Goal: Transaction & Acquisition: Purchase product/service

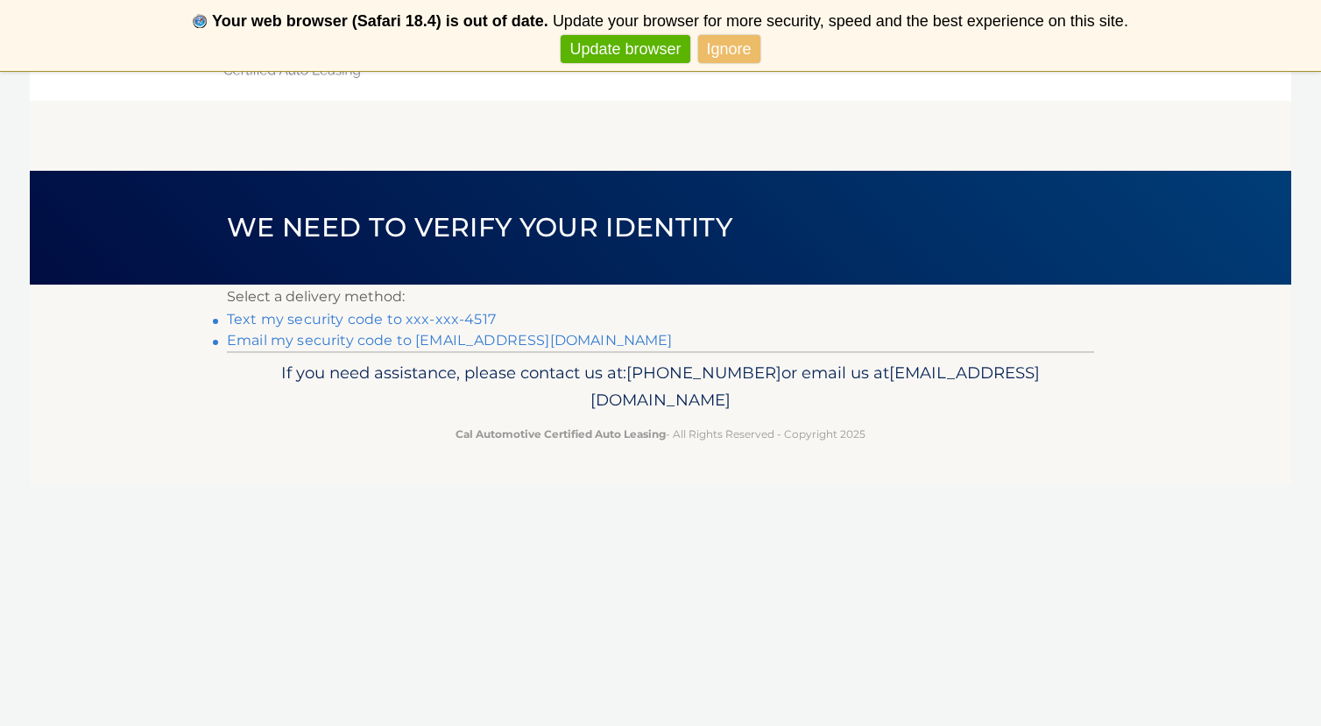
click at [449, 316] on link "Text my security code to xxx-xxx-4517" at bounding box center [361, 319] width 269 height 17
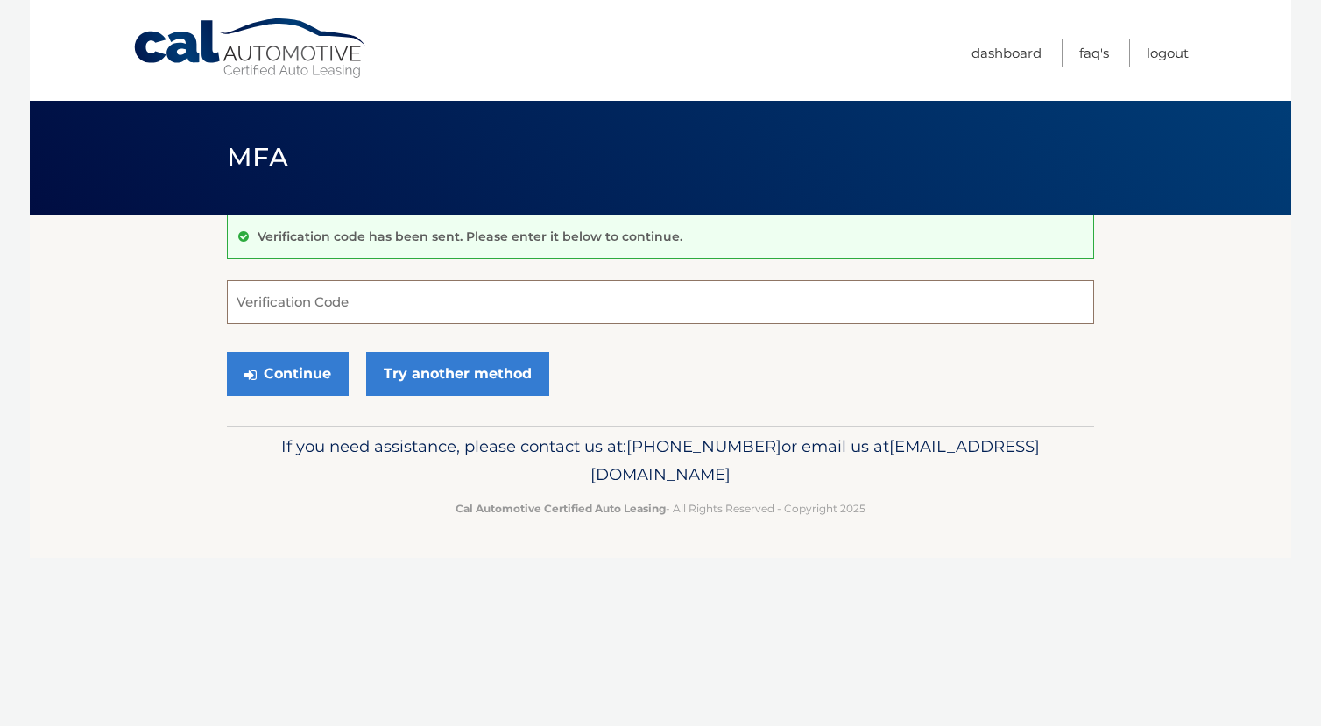
click at [402, 313] on input "Verification Code" at bounding box center [660, 302] width 867 height 44
type input "598685"
click at [282, 368] on button "Continue" at bounding box center [288, 374] width 122 height 44
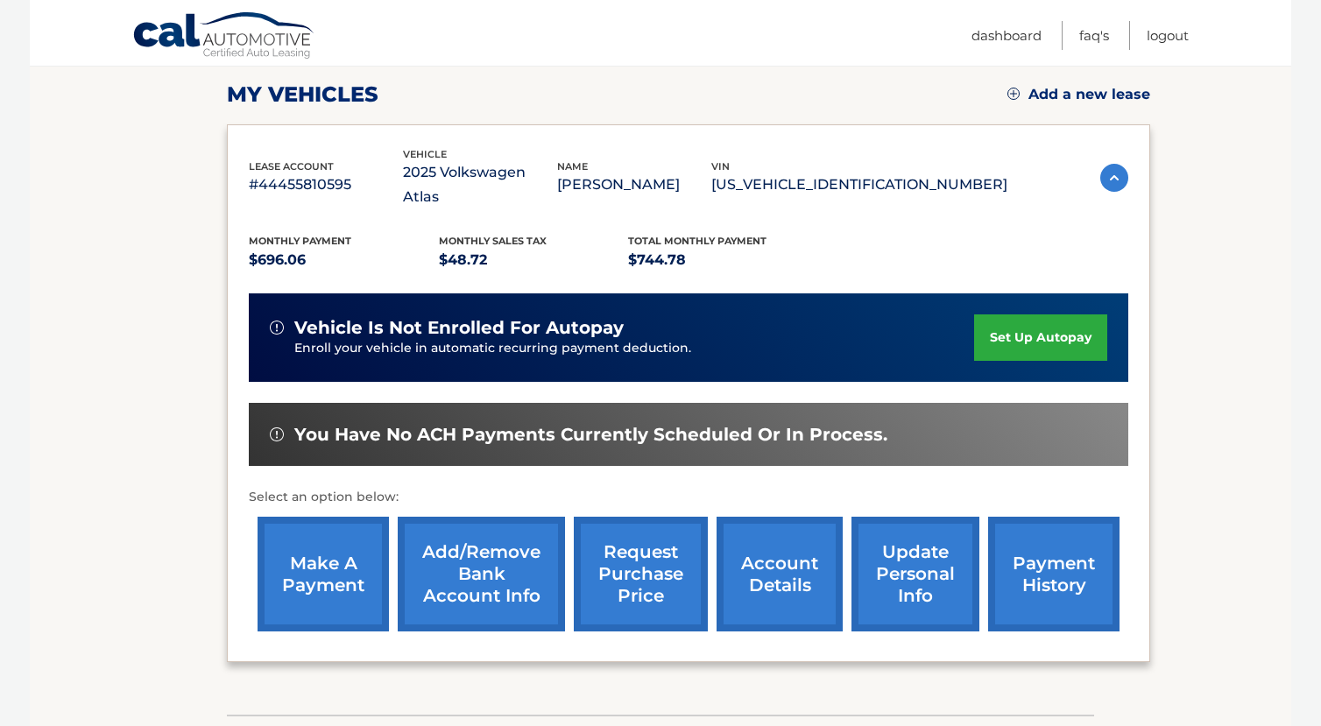
scroll to position [251, 0]
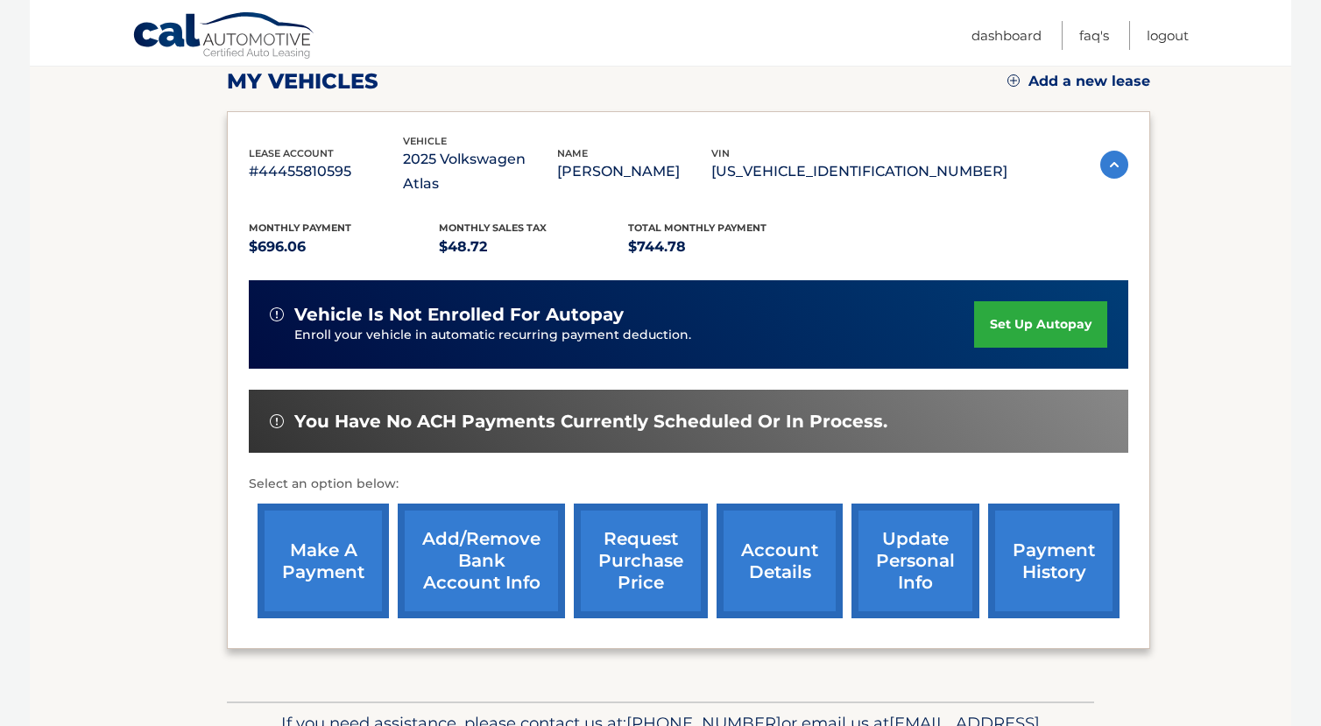
click at [311, 550] on link "make a payment" at bounding box center [322, 561] width 131 height 115
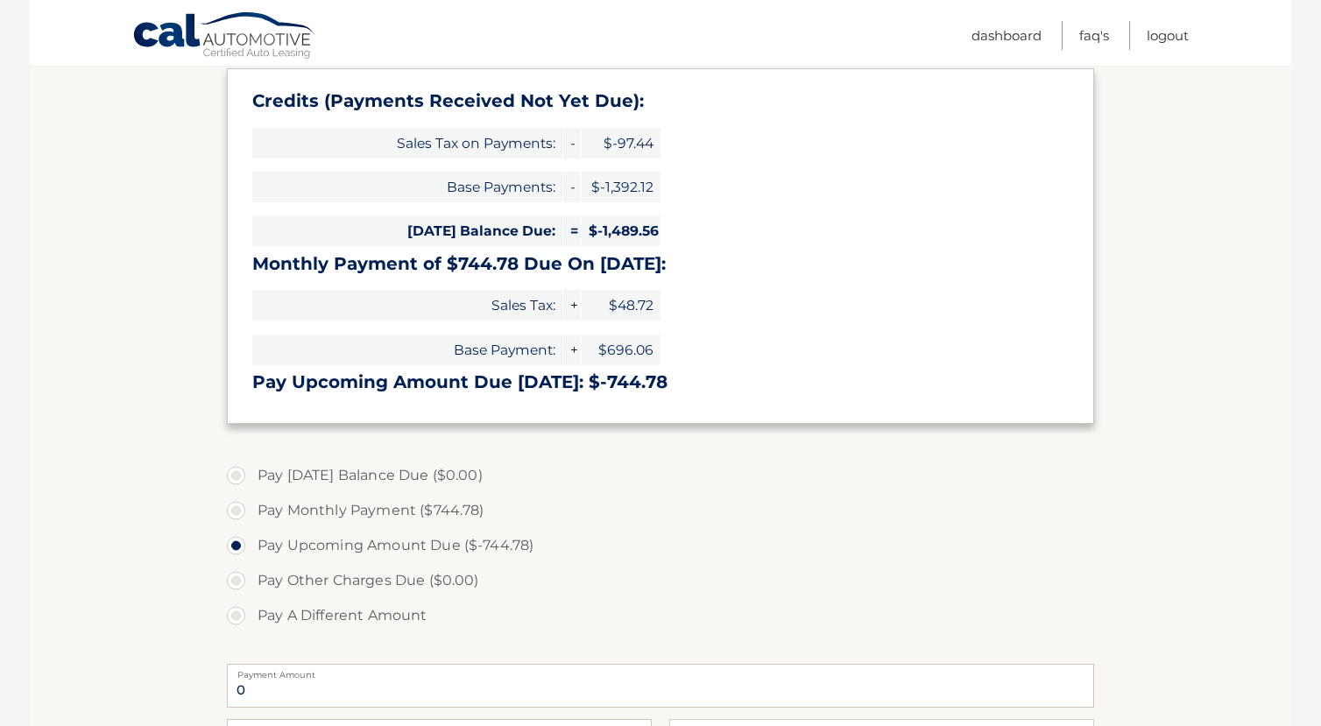
scroll to position [269, 0]
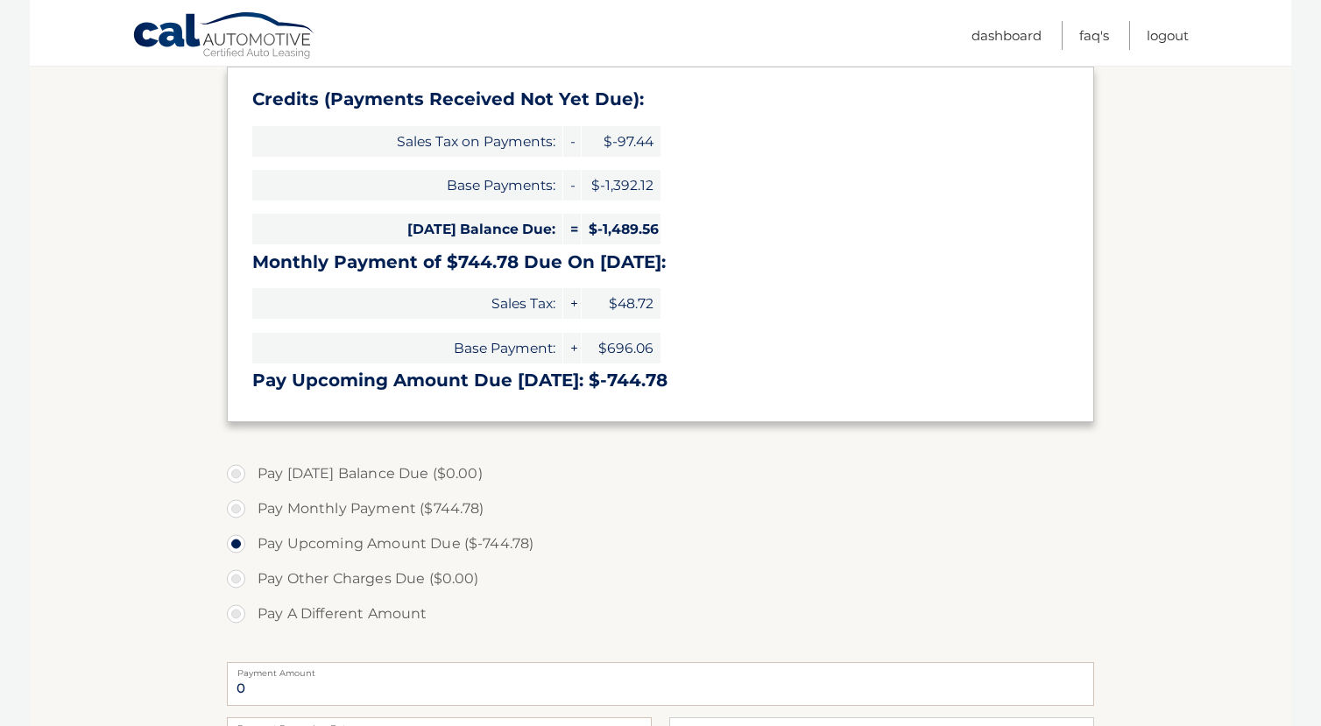
click at [238, 504] on label "Pay Monthly Payment ($744.78)" at bounding box center [660, 508] width 867 height 35
click at [238, 504] on input "Pay Monthly Payment ($744.78)" at bounding box center [243, 505] width 18 height 28
radio input "true"
type input "744.78"
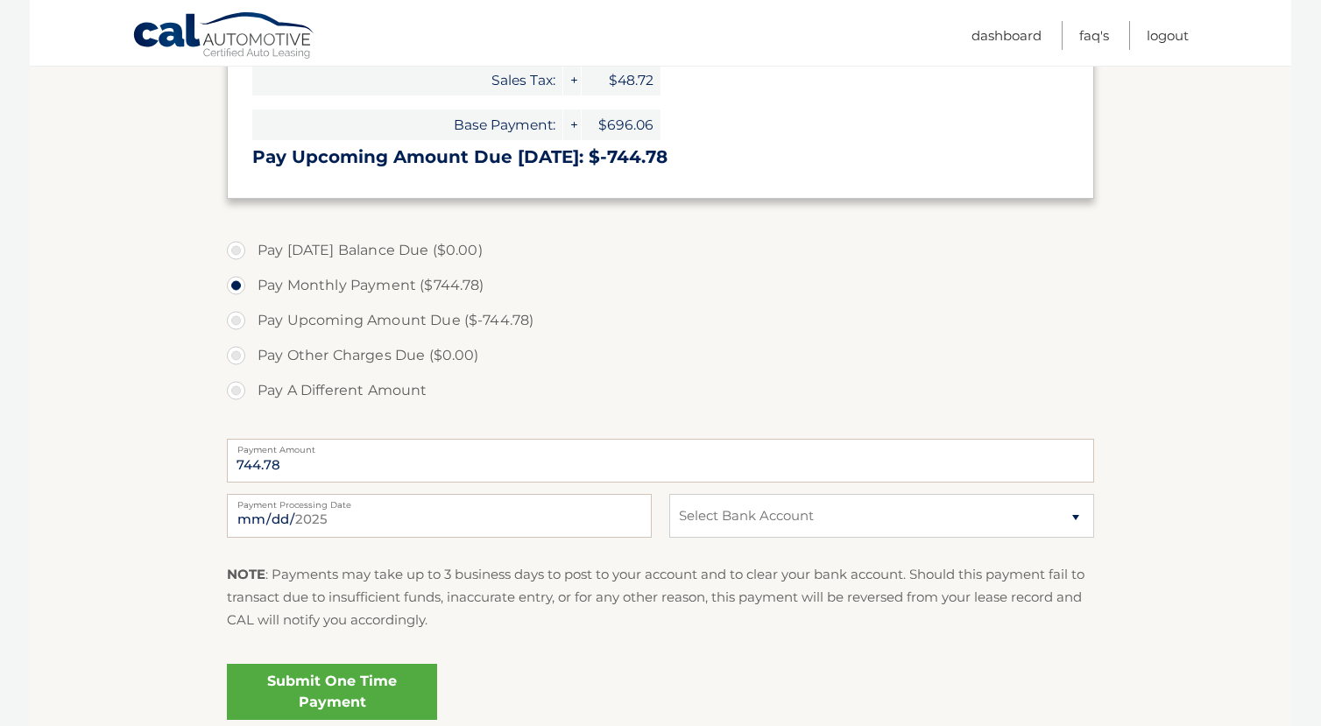
scroll to position [498, 0]
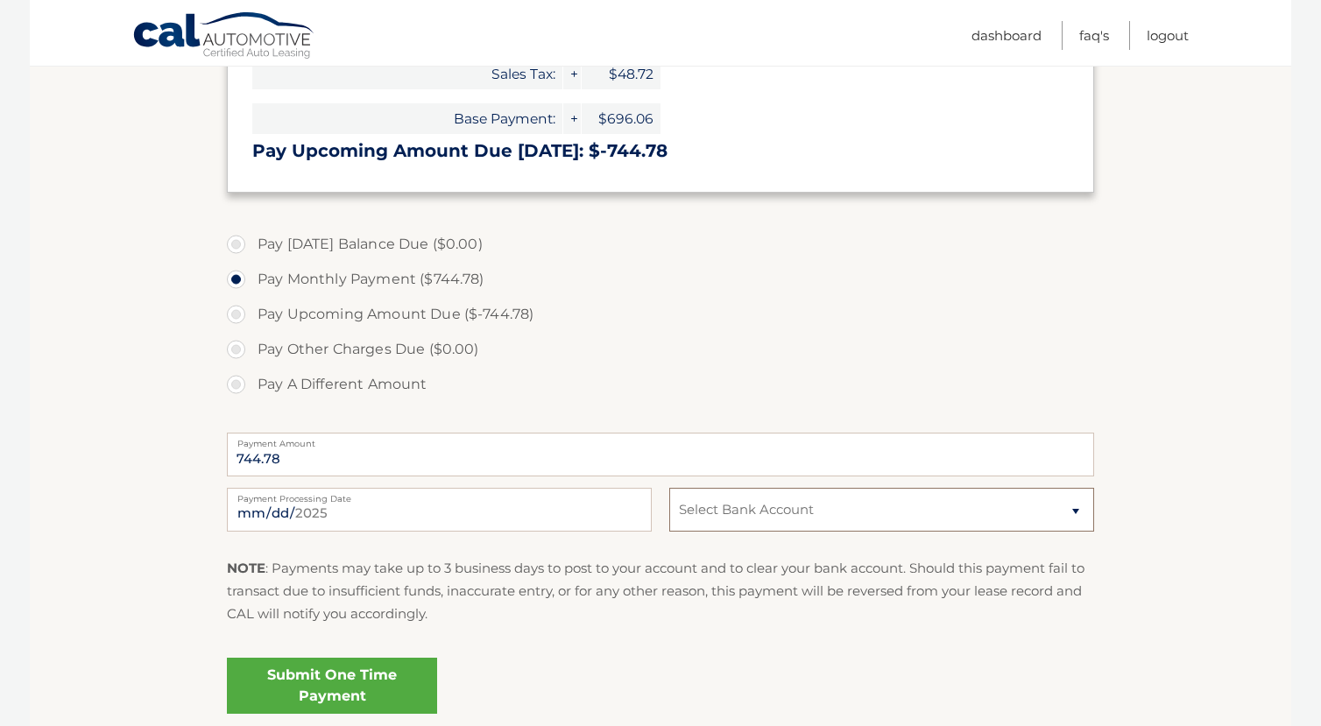
select select "YTIzZTllZmMtYmUxOC00NGQzLTkwZWEtYzg0MWZmMjliOGVk"
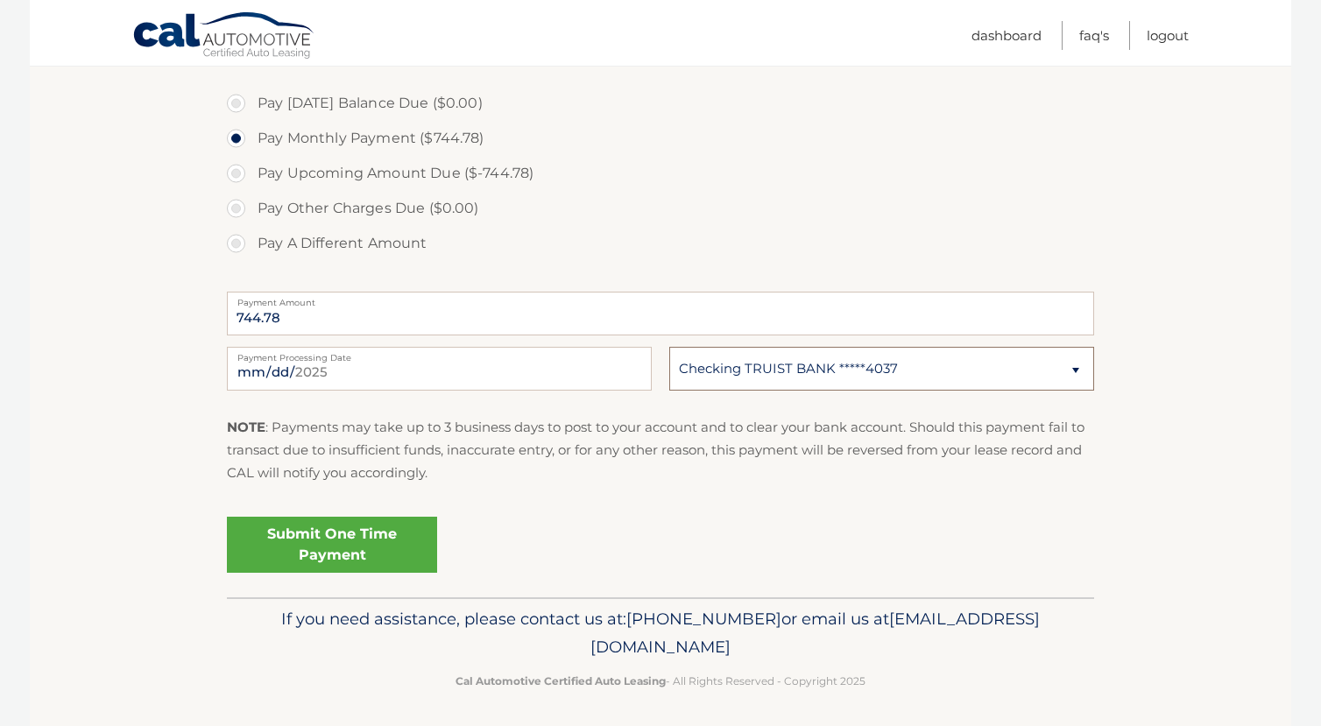
scroll to position [638, 0]
click at [335, 545] on link "Submit One Time Payment" at bounding box center [332, 546] width 210 height 56
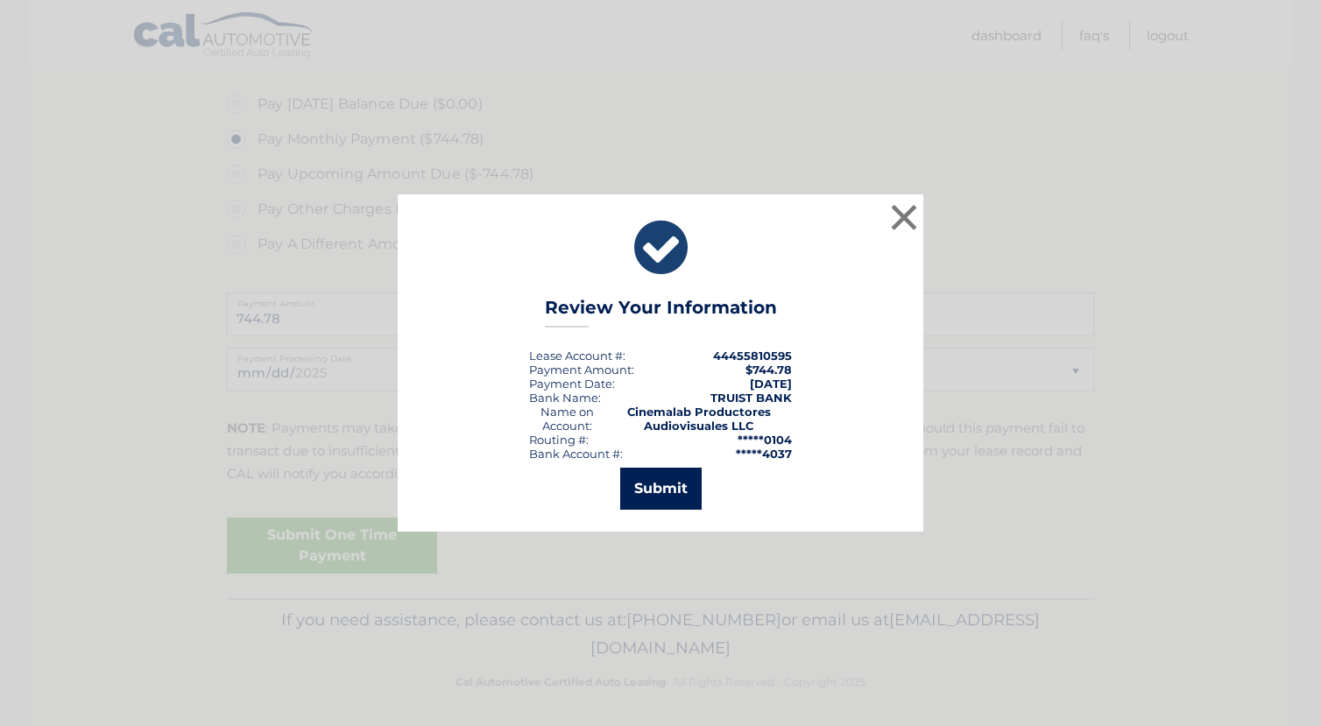
click at [688, 492] on button "Submit" at bounding box center [660, 489] width 81 height 42
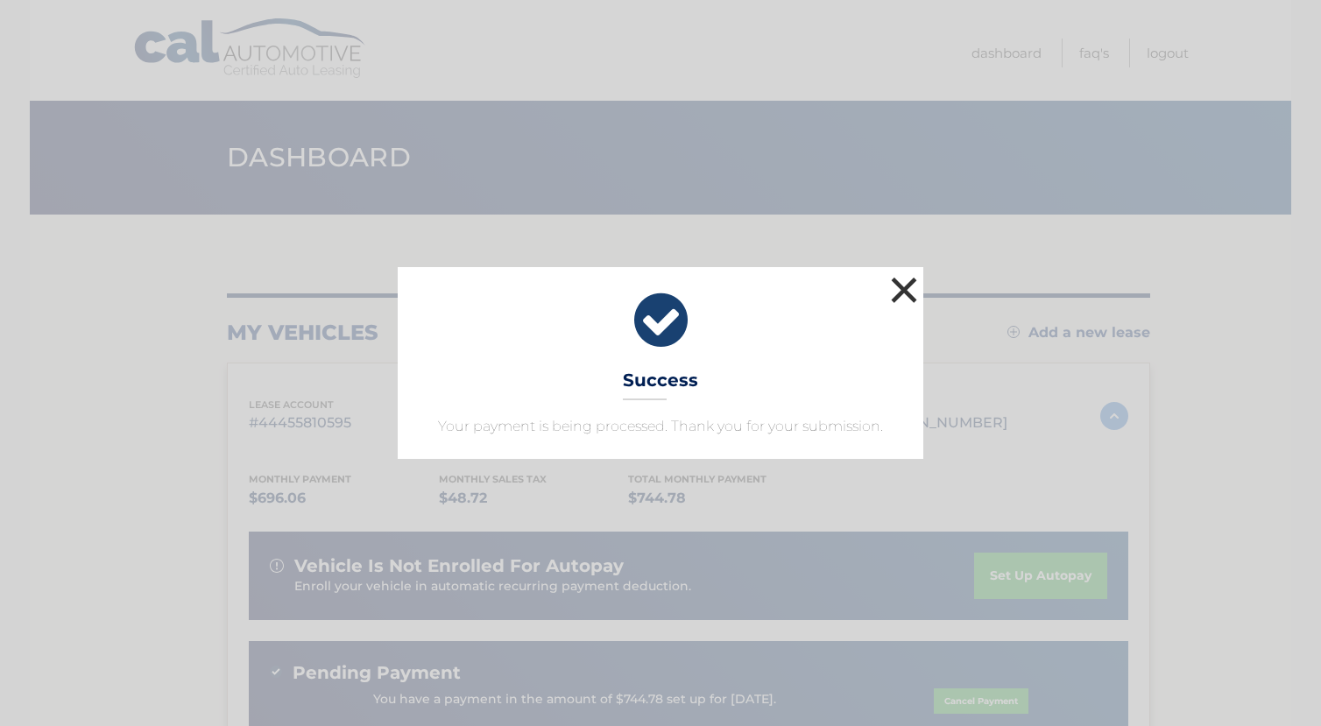
click at [908, 292] on button "×" at bounding box center [903, 289] width 35 height 35
